Goal: Find contact information: Find contact information

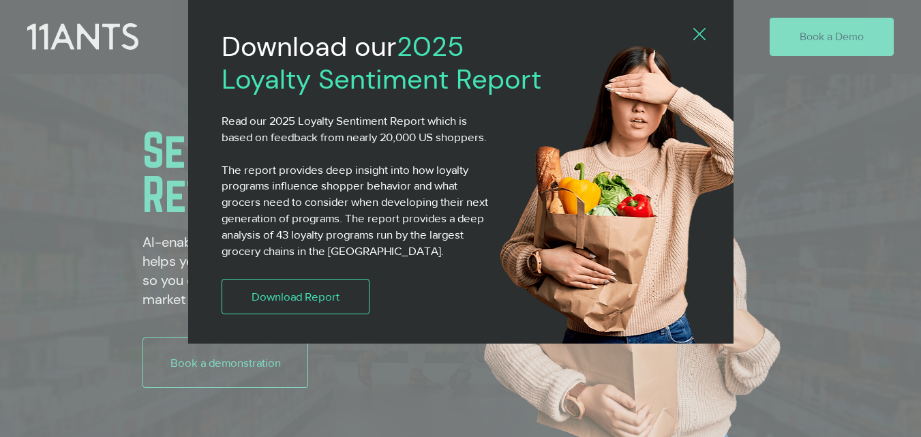
click at [699, 36] on icon "Back to site" at bounding box center [699, 34] width 12 height 12
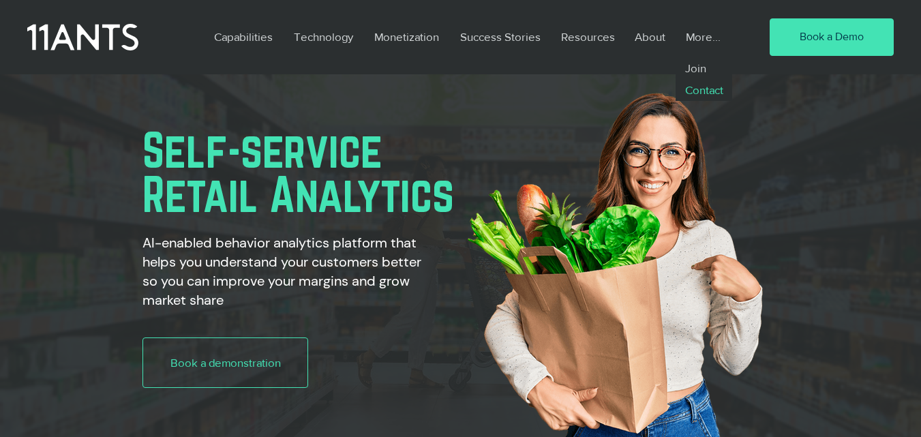
click at [711, 95] on p "Contact" at bounding box center [704, 90] width 50 height 22
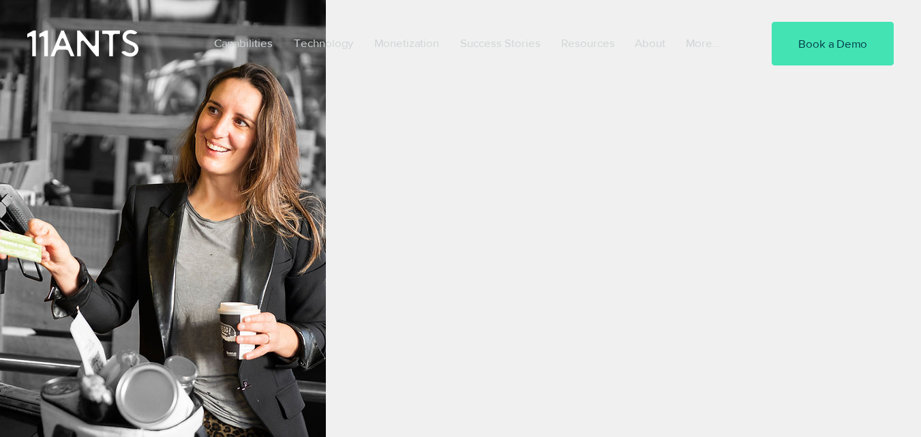
click at [801, 203] on div "main content" at bounding box center [598, 88] width 545 height 816
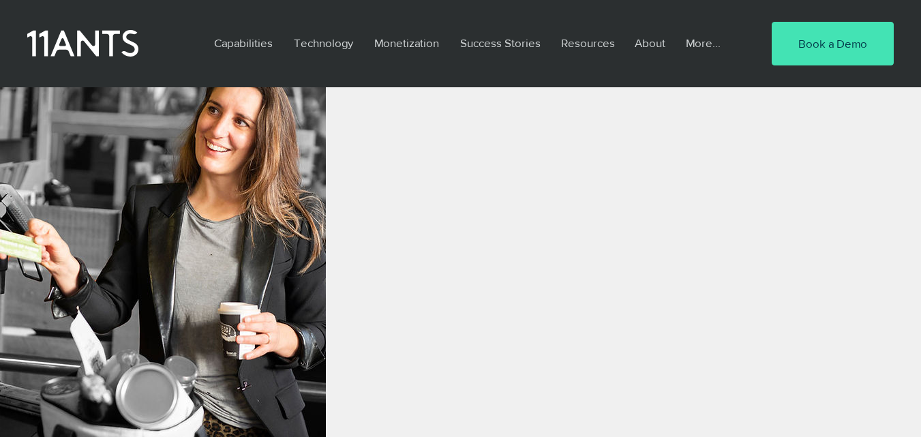
scroll to position [204, 0]
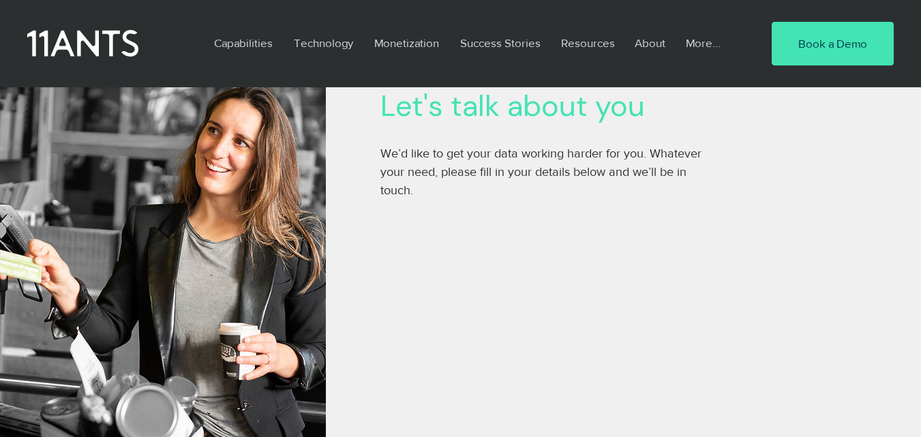
click at [380, 121] on h2 "Let's talk about you" at bounding box center [598, 106] width 436 height 35
click at [654, 48] on p "About" at bounding box center [650, 42] width 44 height 31
